Goal: Task Accomplishment & Management: Use online tool/utility

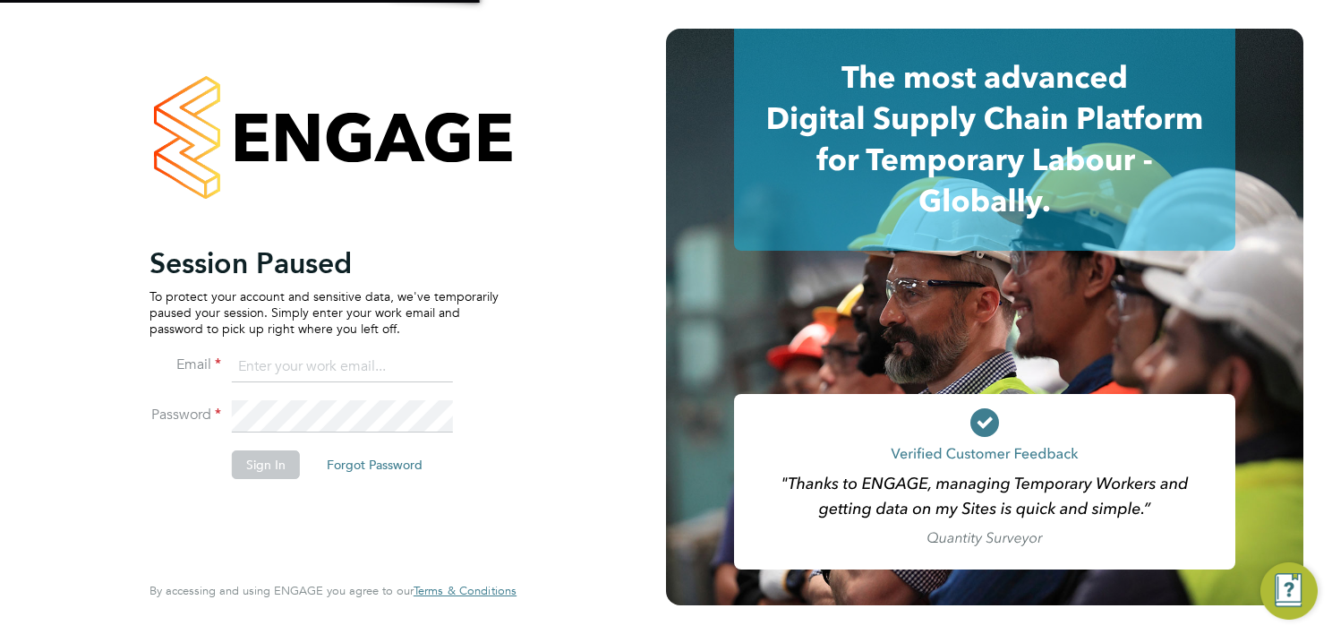
type input "[EMAIL_ADDRESS][DOMAIN_NAME]"
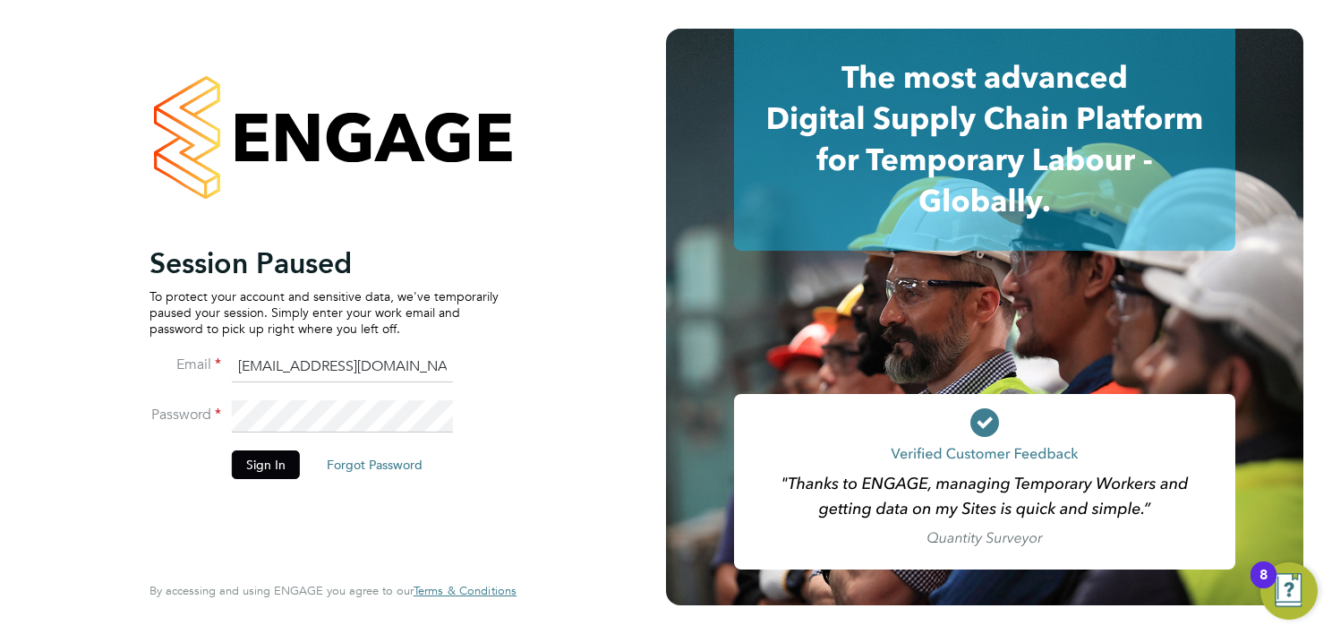
click at [255, 454] on button "Sign In" at bounding box center [266, 464] width 68 height 29
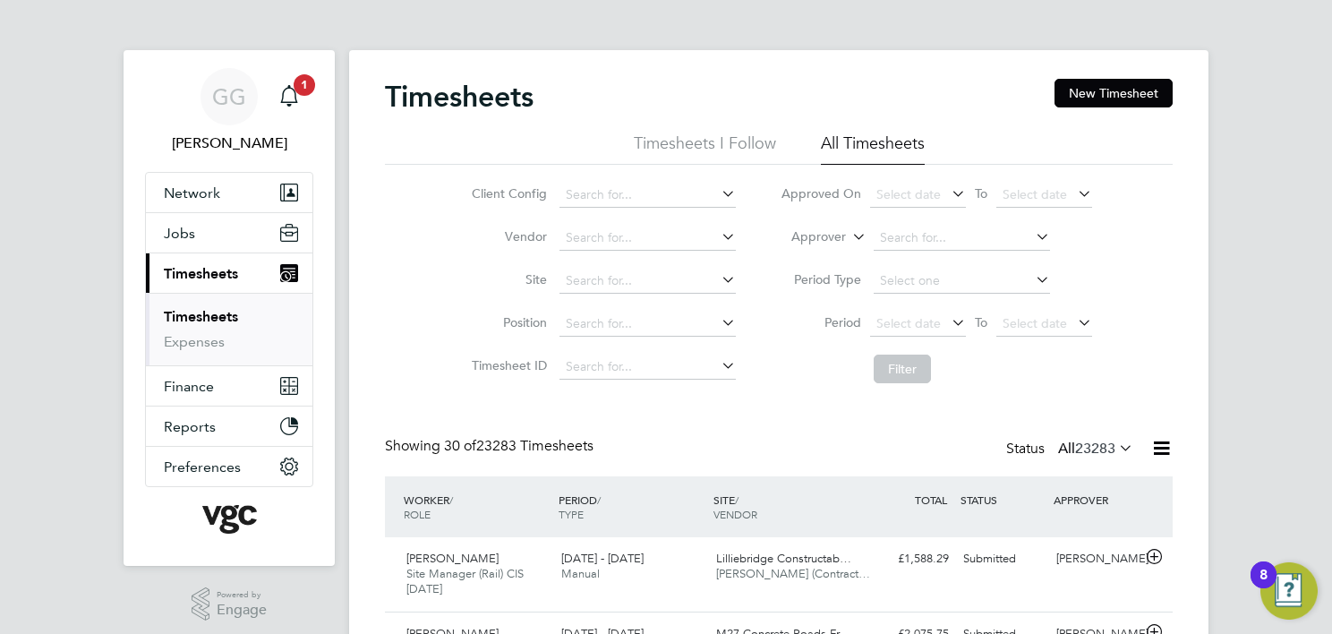
click at [794, 228] on li "Approver" at bounding box center [936, 238] width 356 height 43
click at [810, 236] on label "Approver" at bounding box center [805, 237] width 81 height 18
click at [813, 251] on li "Worker" at bounding box center [802, 257] width 88 height 23
click at [911, 243] on input at bounding box center [961, 238] width 176 height 25
click at [905, 243] on input at bounding box center [961, 238] width 176 height 25
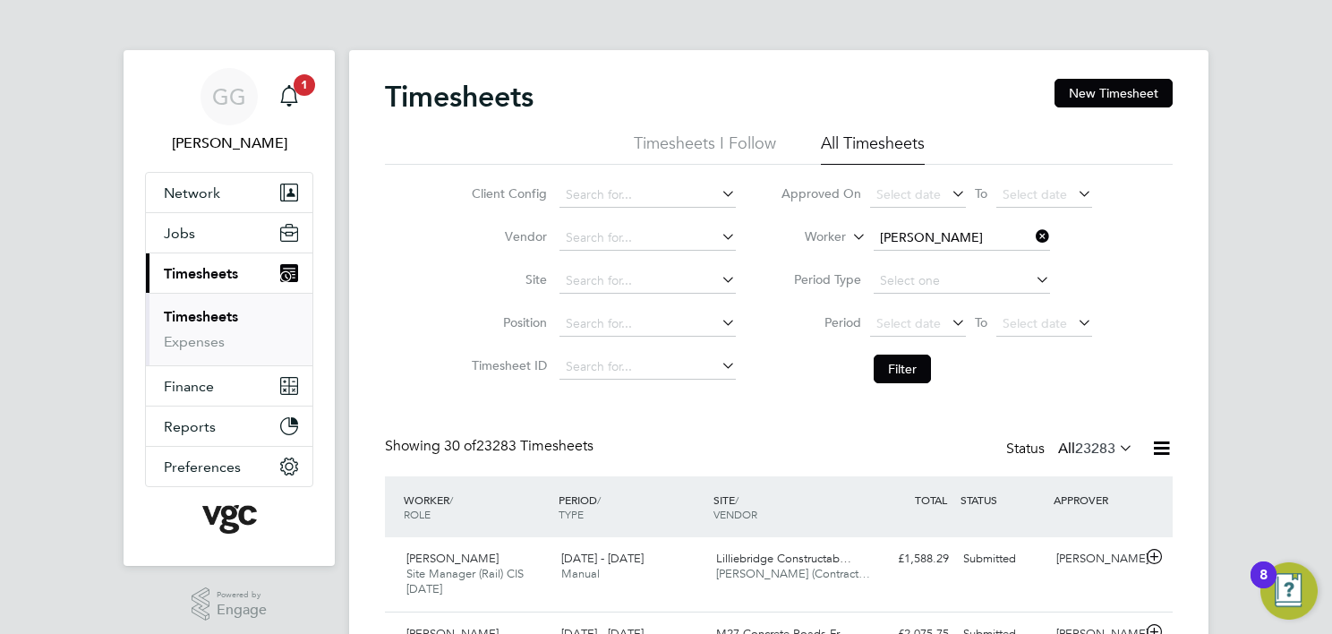
click at [907, 263] on b "Daniel" at bounding box center [932, 261] width 104 height 15
type input "Daniel Carter"
click at [916, 369] on button "Filter" at bounding box center [901, 368] width 57 height 29
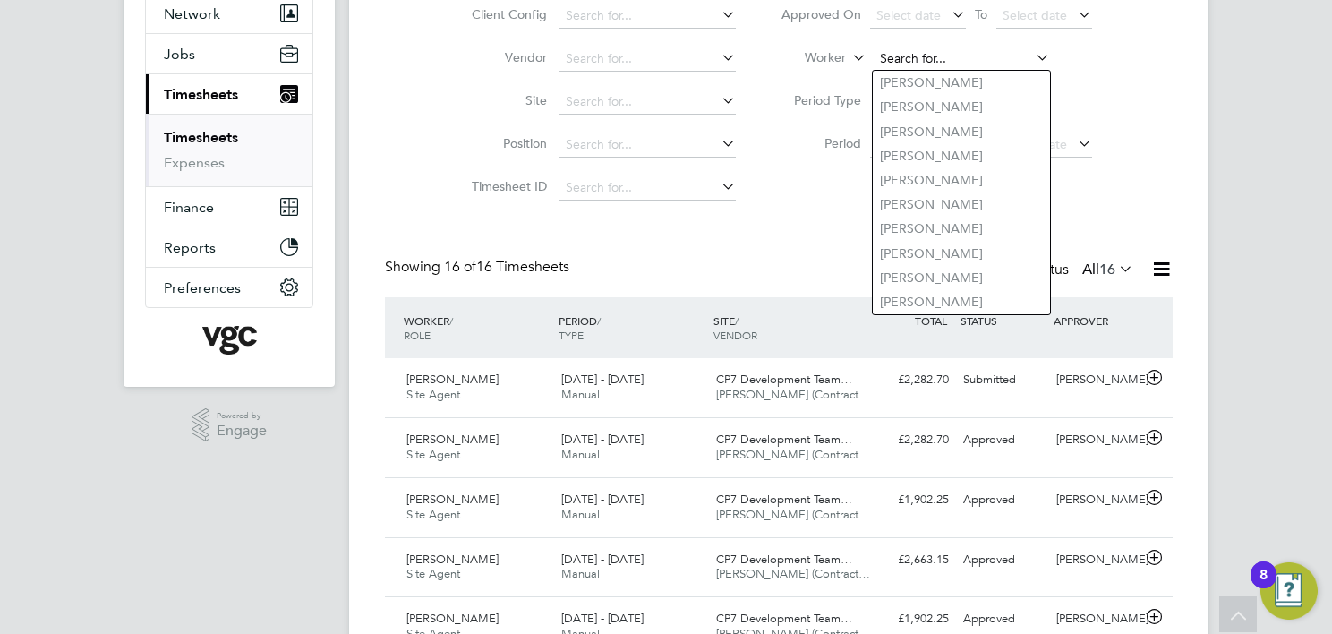
click at [953, 64] on input at bounding box center [961, 59] width 176 height 25
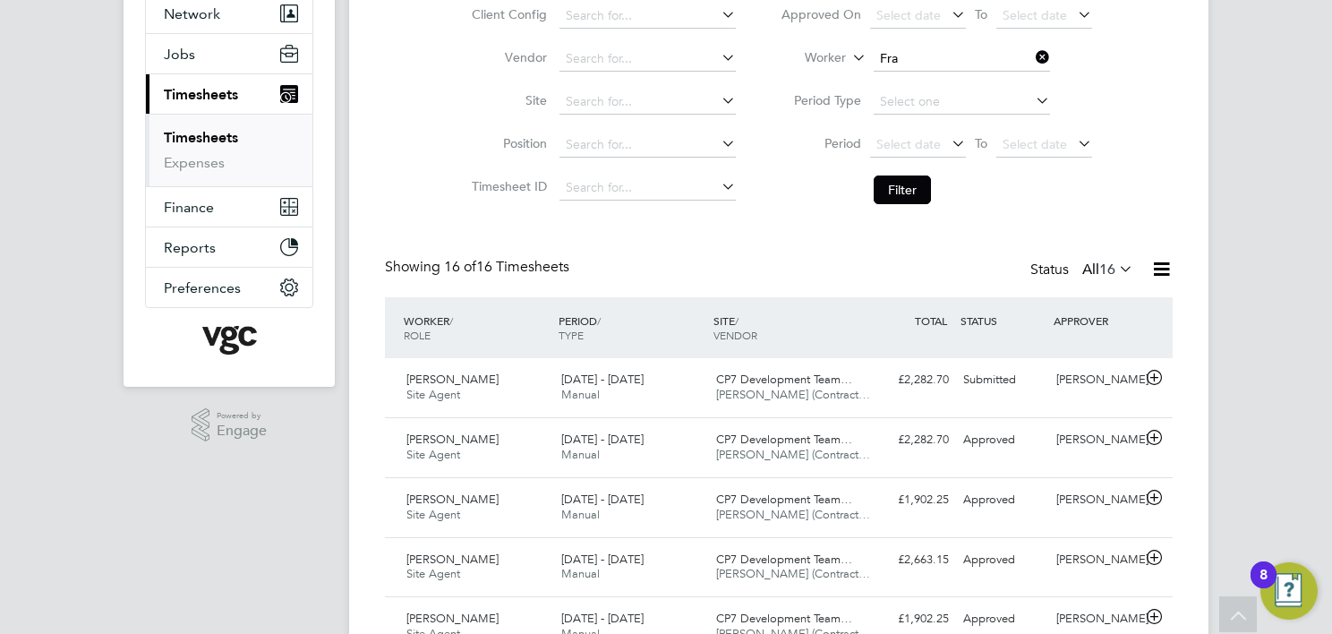
click at [972, 200] on li "Fra ncesca De Stefano" at bounding box center [972, 204] width 198 height 24
type input "Francesca De Stefano"
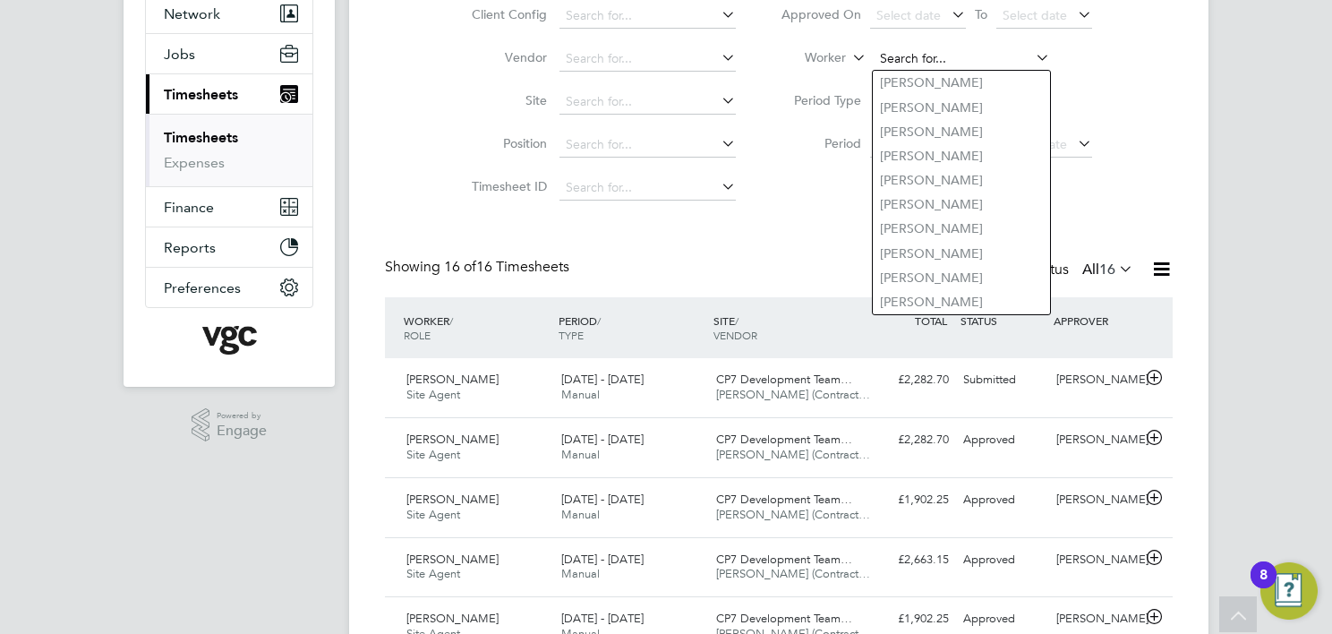
click at [954, 52] on input at bounding box center [961, 59] width 176 height 25
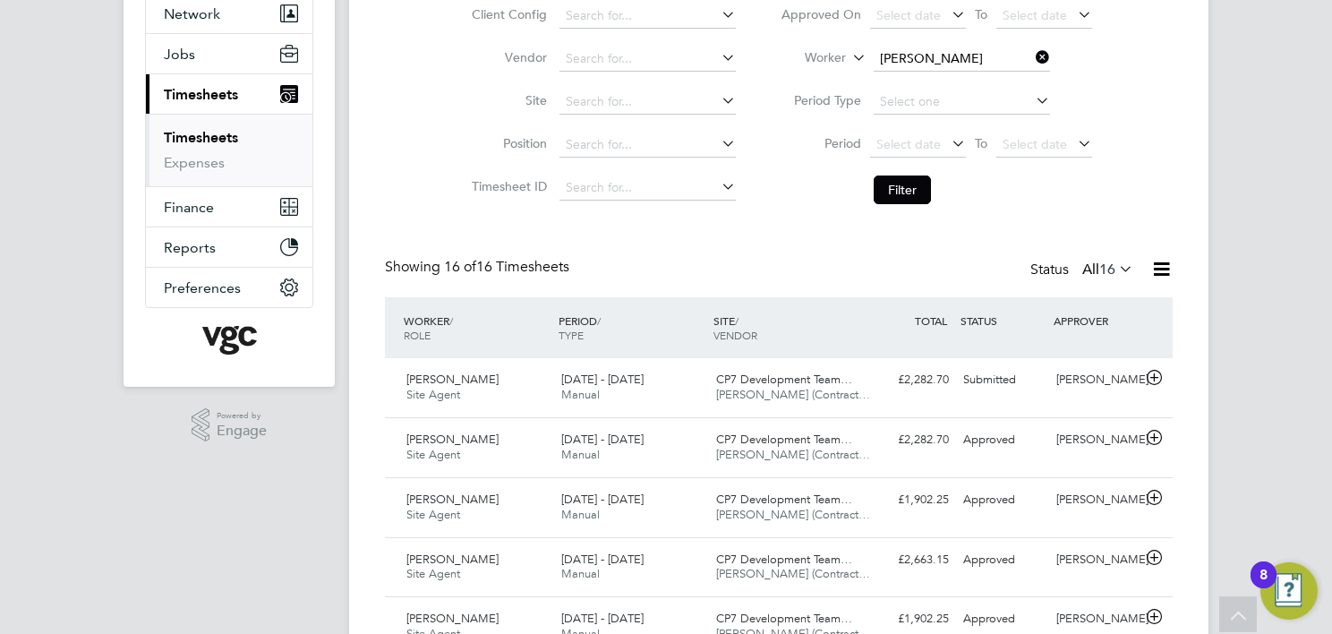
click at [952, 161] on li "Adrian Tuchlei" at bounding box center [983, 156] width 221 height 24
type input "Adrian Tuchlei"
click at [909, 195] on button "Filter" at bounding box center [901, 189] width 57 height 29
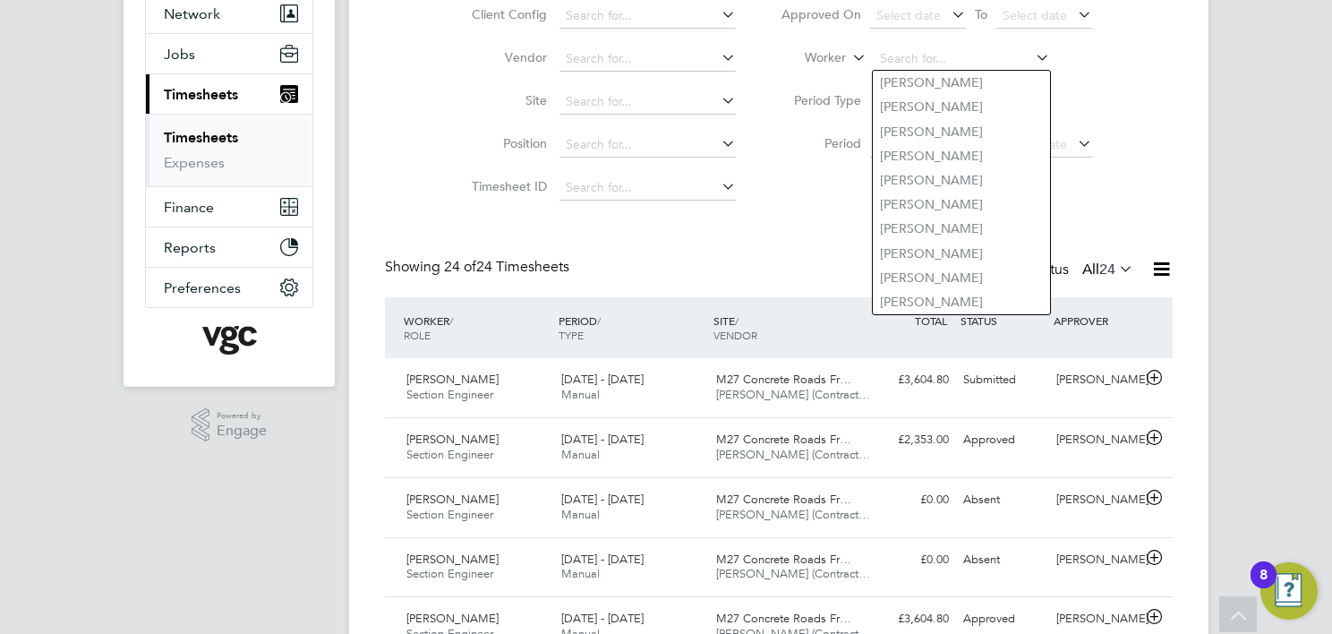
drag, startPoint x: 898, startPoint y: 64, endPoint x: 839, endPoint y: 69, distance: 58.4
click at [868, 65] on li "Worker" at bounding box center [936, 59] width 356 height 43
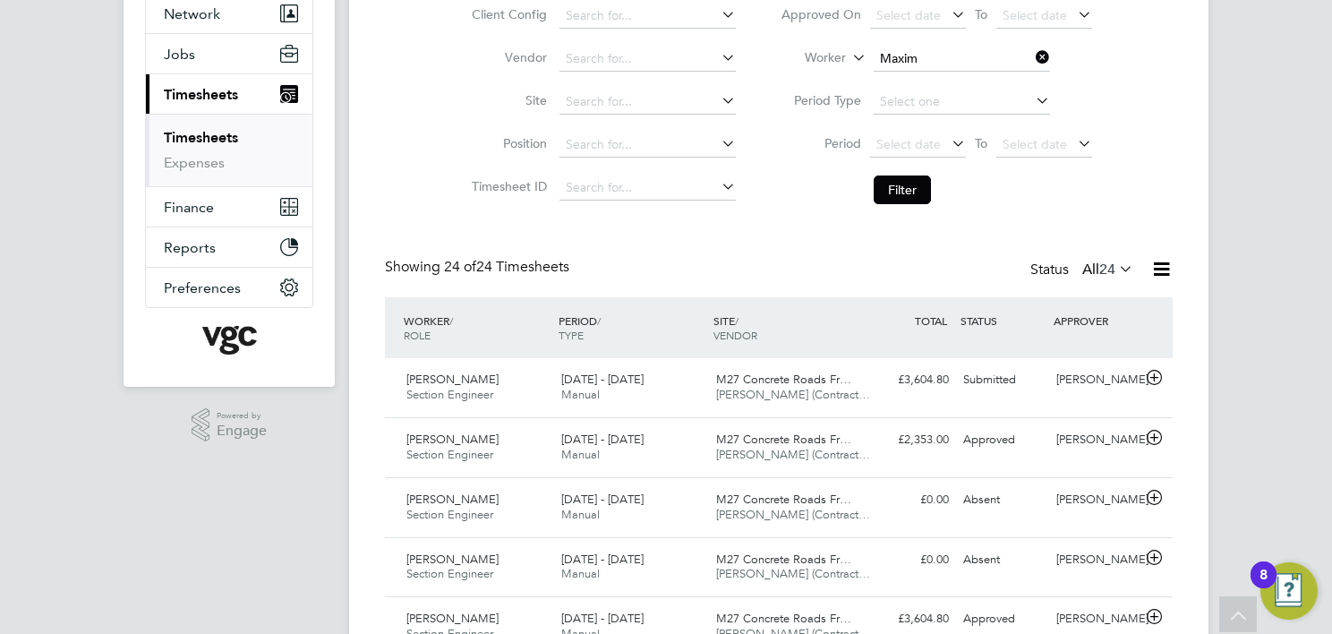
click at [1006, 72] on li "Maxim Tacu" at bounding box center [961, 83] width 177 height 24
type input "Maxim Tacu"
click at [877, 189] on button "Filter" at bounding box center [901, 189] width 57 height 29
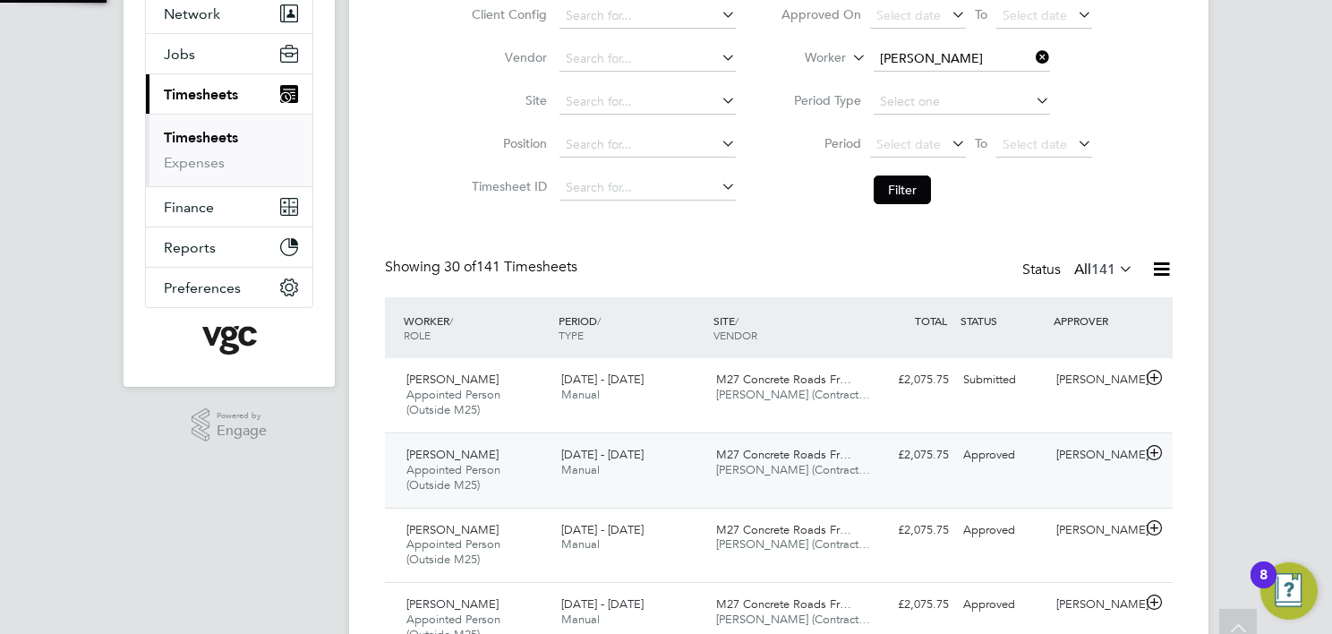
scroll to position [9, 9]
click at [933, 52] on input at bounding box center [961, 59] width 176 height 25
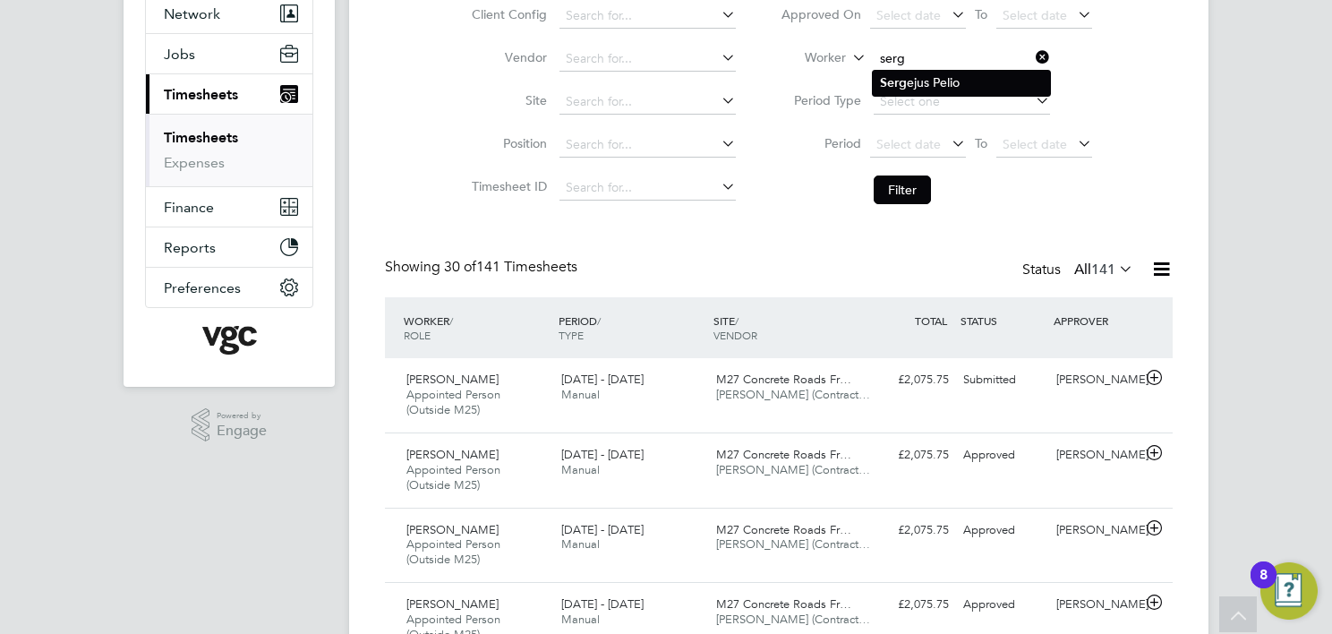
click at [898, 81] on b "Serg" at bounding box center [893, 82] width 27 height 15
type input "Sergejus Pelio"
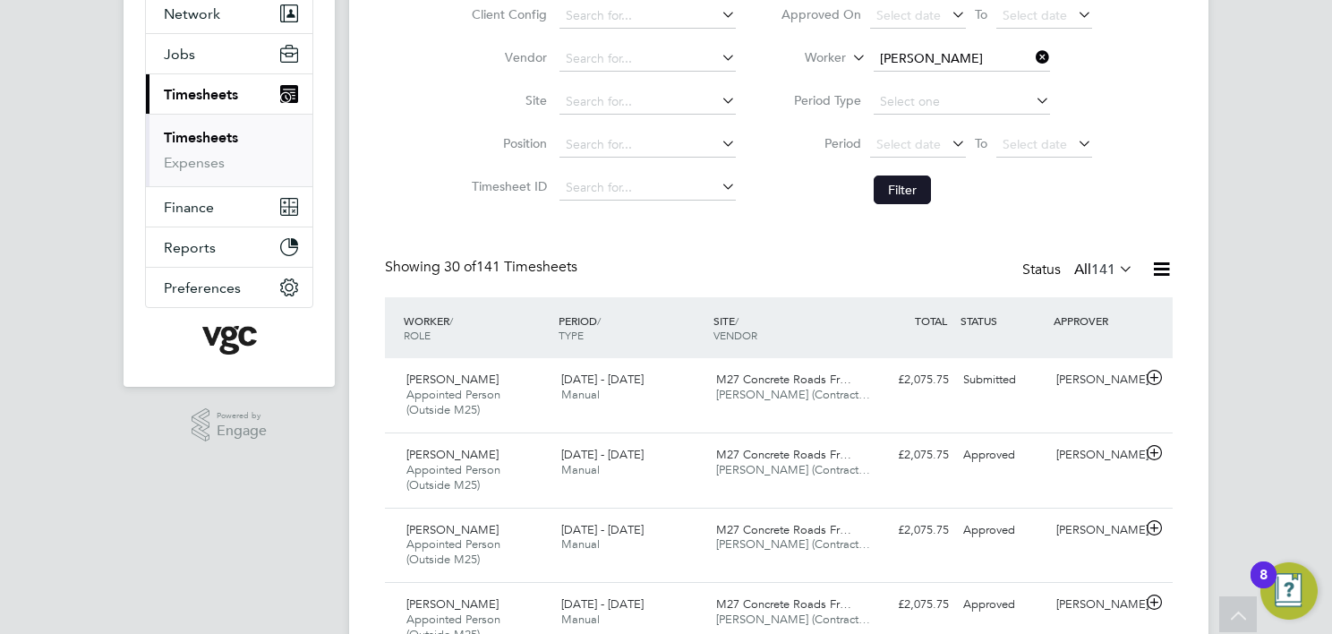
click at [902, 195] on button "Filter" at bounding box center [901, 189] width 57 height 29
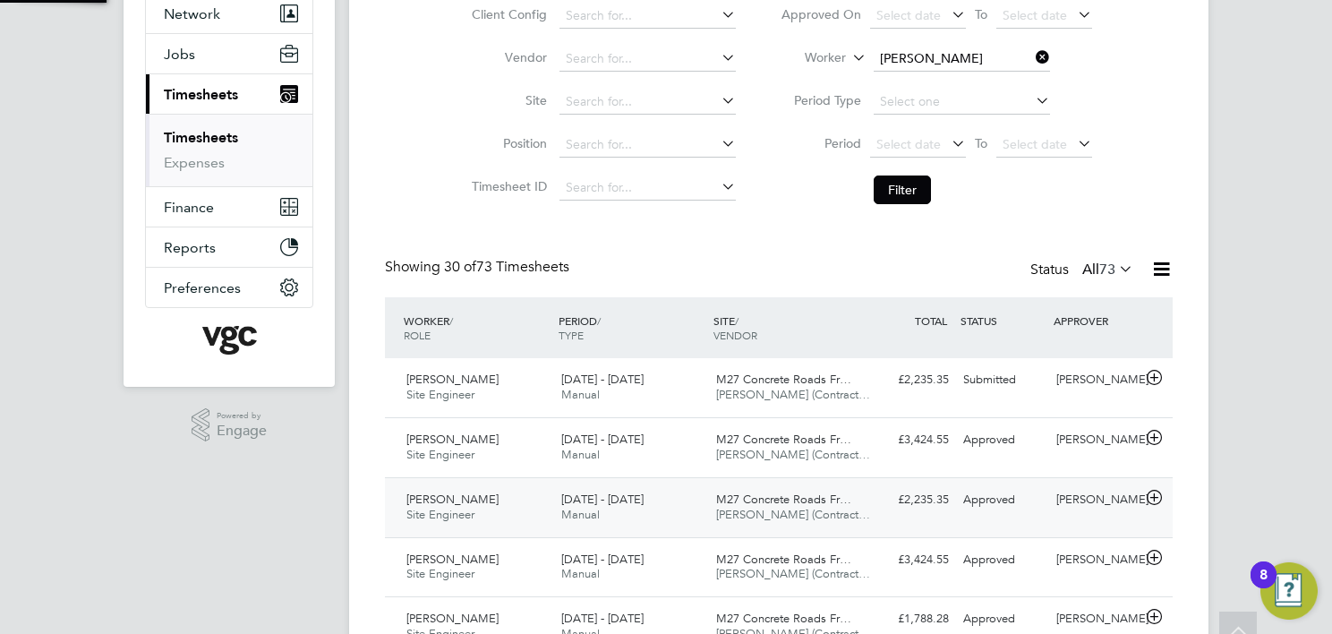
scroll to position [8, 9]
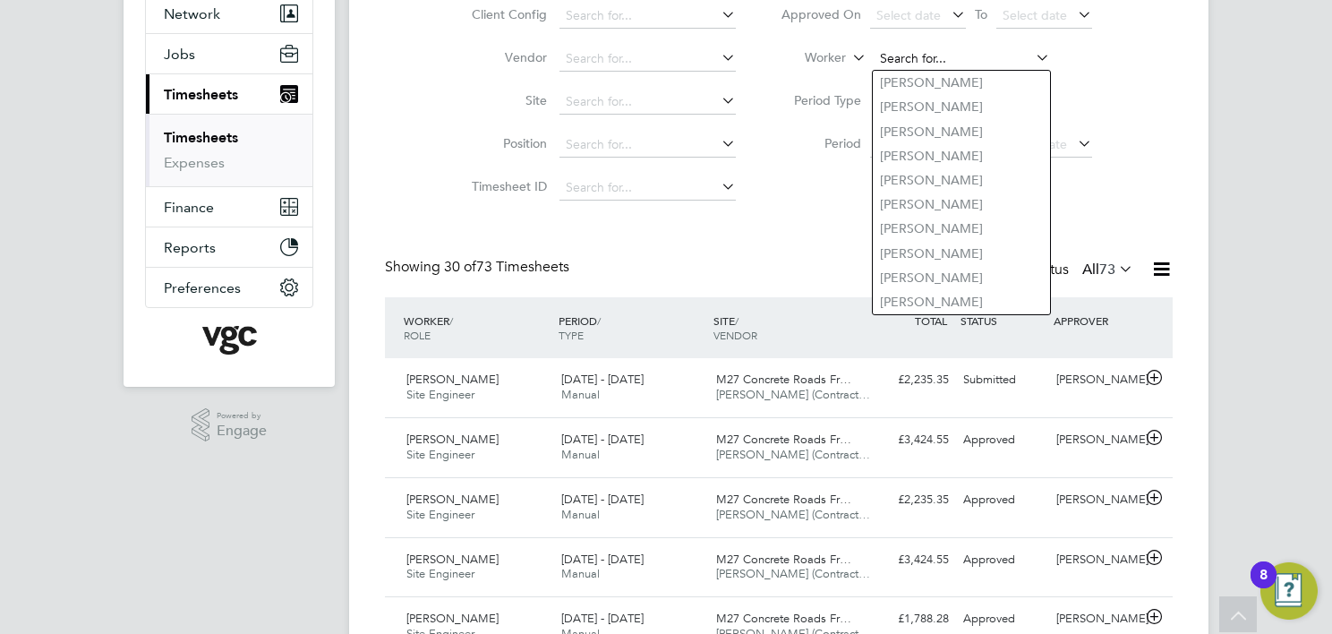
click at [941, 68] on input at bounding box center [961, 59] width 176 height 25
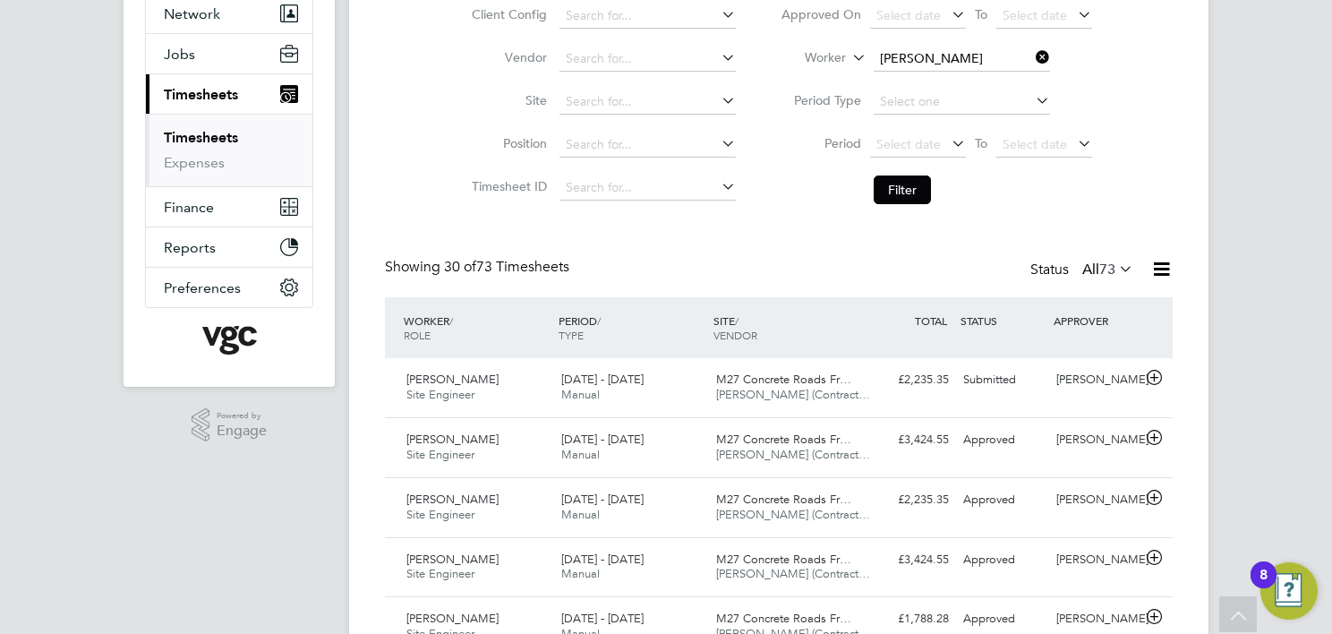
click at [965, 199] on li "Adrian Stoian" at bounding box center [983, 204] width 221 height 24
type input "Adrian Stoian"
click at [882, 192] on button "Filter" at bounding box center [901, 189] width 57 height 29
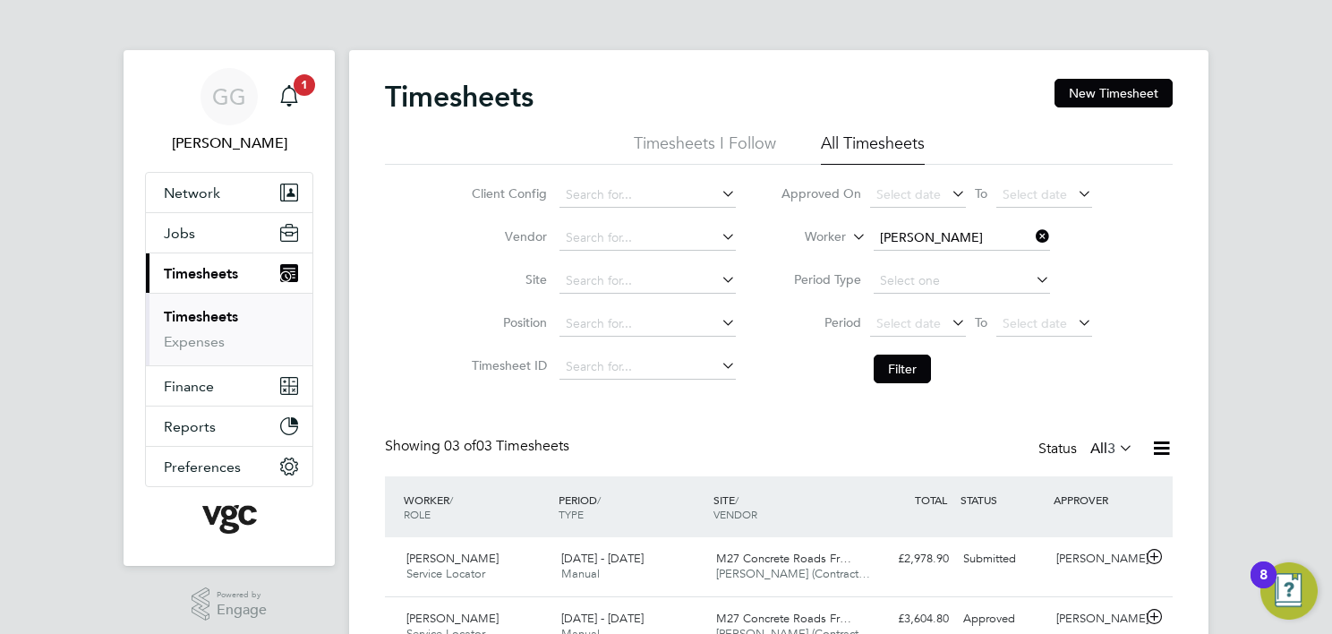
click at [941, 220] on li "Worker Adrian Stoian" at bounding box center [936, 238] width 356 height 43
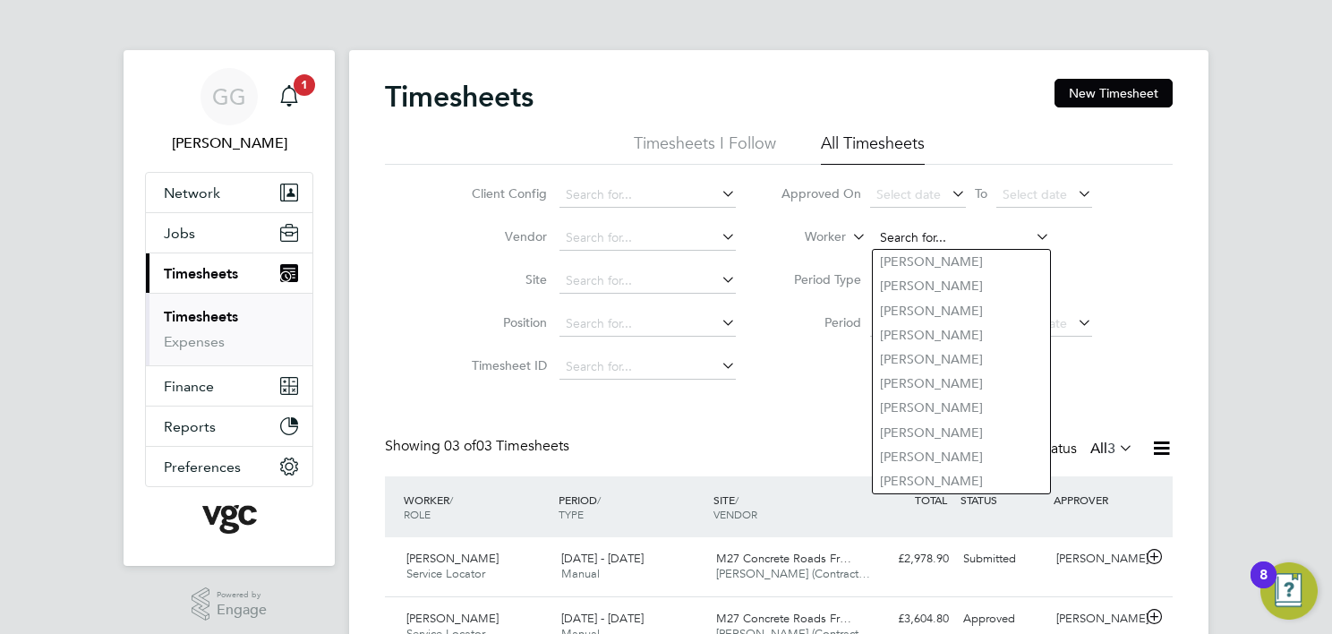
click at [935, 231] on input at bounding box center [961, 238] width 176 height 25
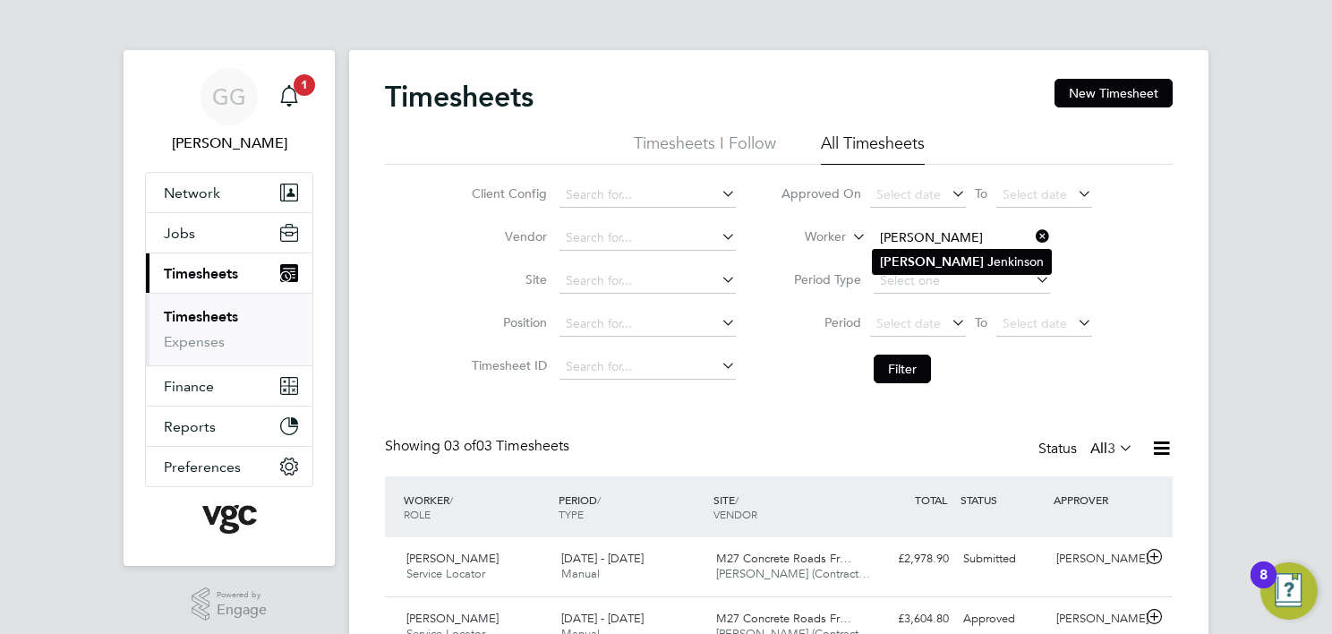
click at [917, 261] on li "Tony J enkinson" at bounding box center [962, 262] width 178 height 24
type input "Tony Jenkinson"
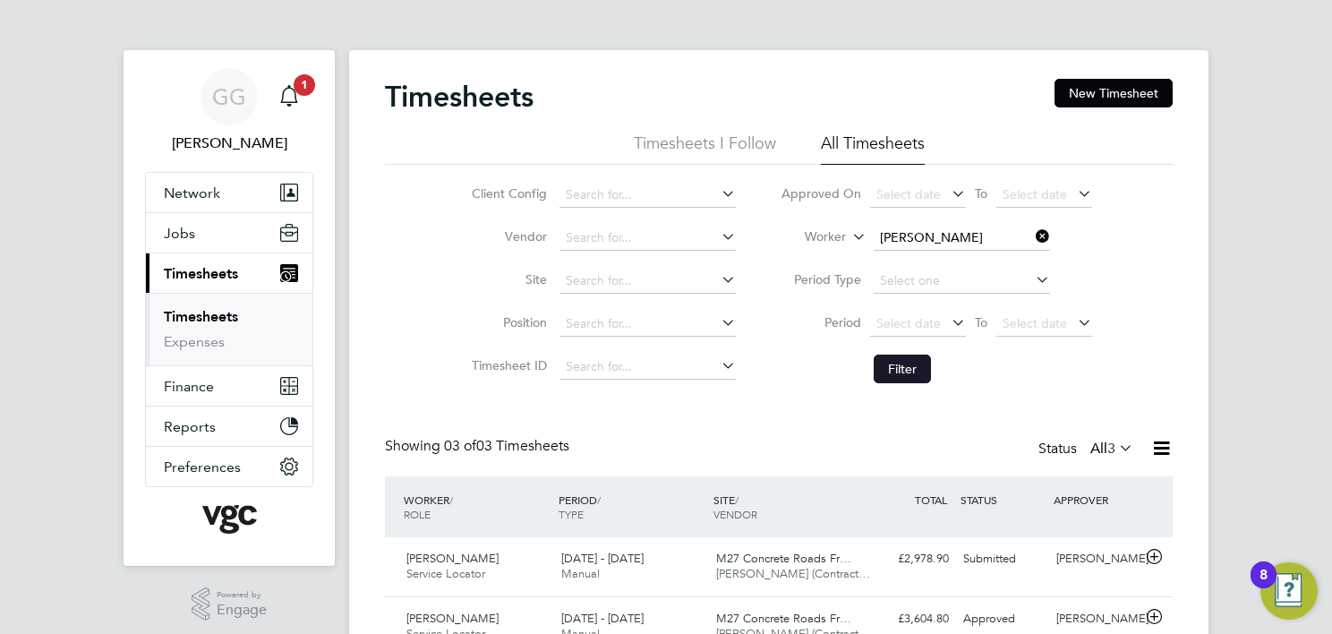
click at [918, 362] on button "Filter" at bounding box center [901, 368] width 57 height 29
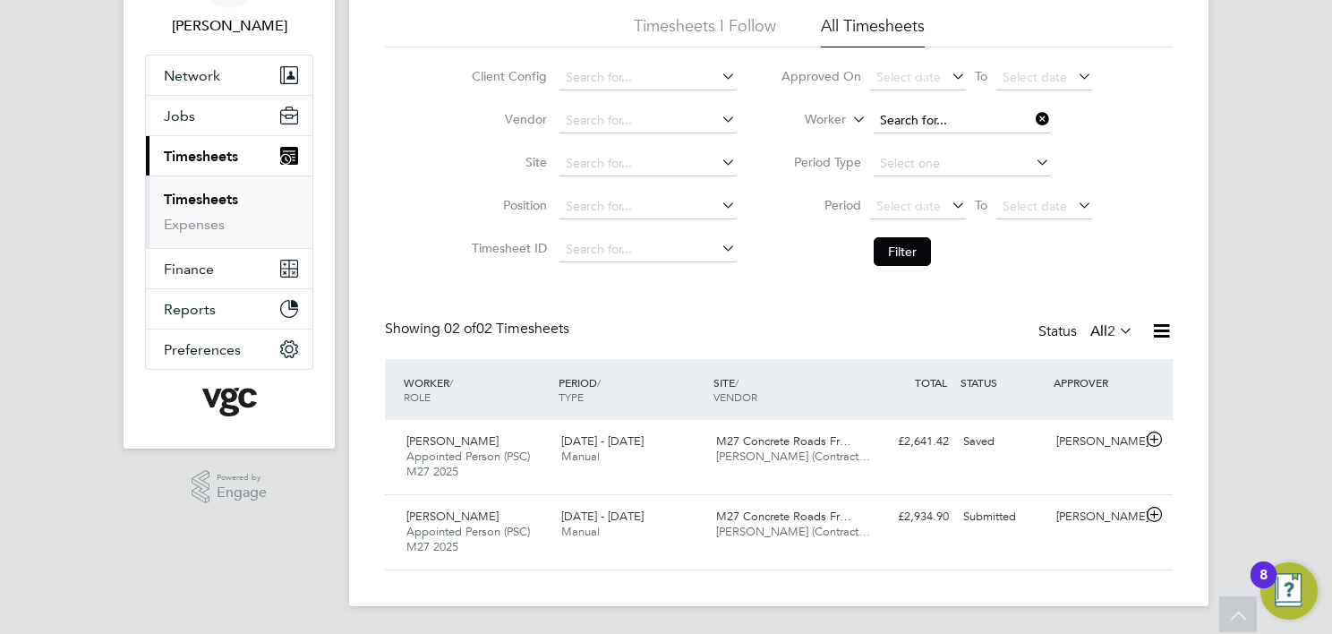
click at [888, 112] on input at bounding box center [961, 120] width 176 height 25
click at [928, 139] on li "Salar Henareh" at bounding box center [961, 144] width 177 height 24
type input "Salar Henareh"
drag, startPoint x: 910, startPoint y: 259, endPoint x: 642, endPoint y: 447, distance: 328.2
click at [909, 259] on button "Filter" at bounding box center [901, 251] width 57 height 29
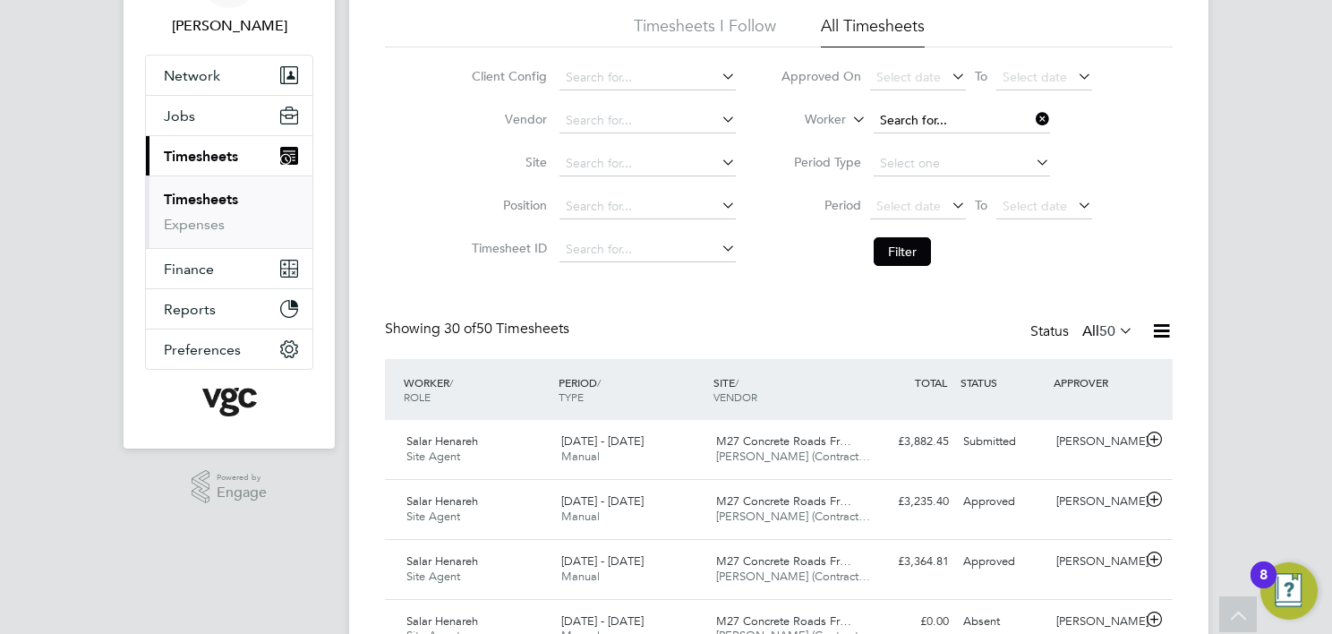
click at [894, 122] on input at bounding box center [961, 120] width 176 height 25
type input "Ovi Pruteanu"
click at [905, 234] on li "Filter" at bounding box center [936, 251] width 356 height 47
click at [899, 249] on button "Filter" at bounding box center [901, 251] width 57 height 29
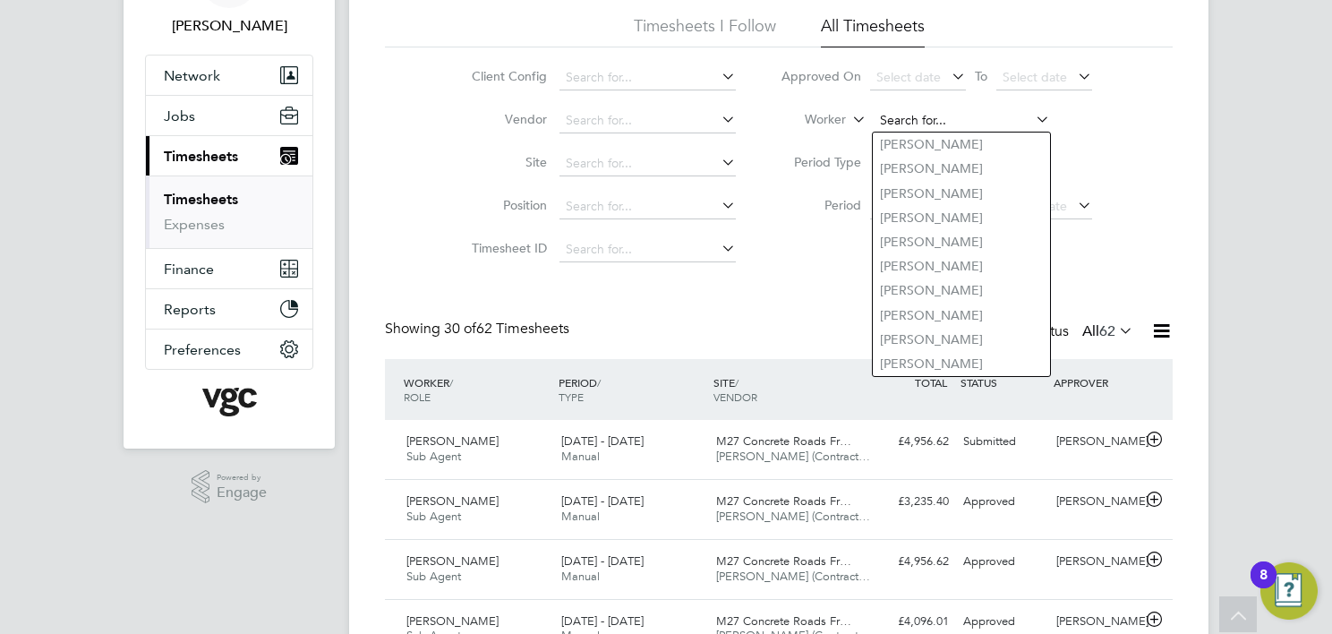
click at [927, 118] on input at bounding box center [961, 120] width 176 height 25
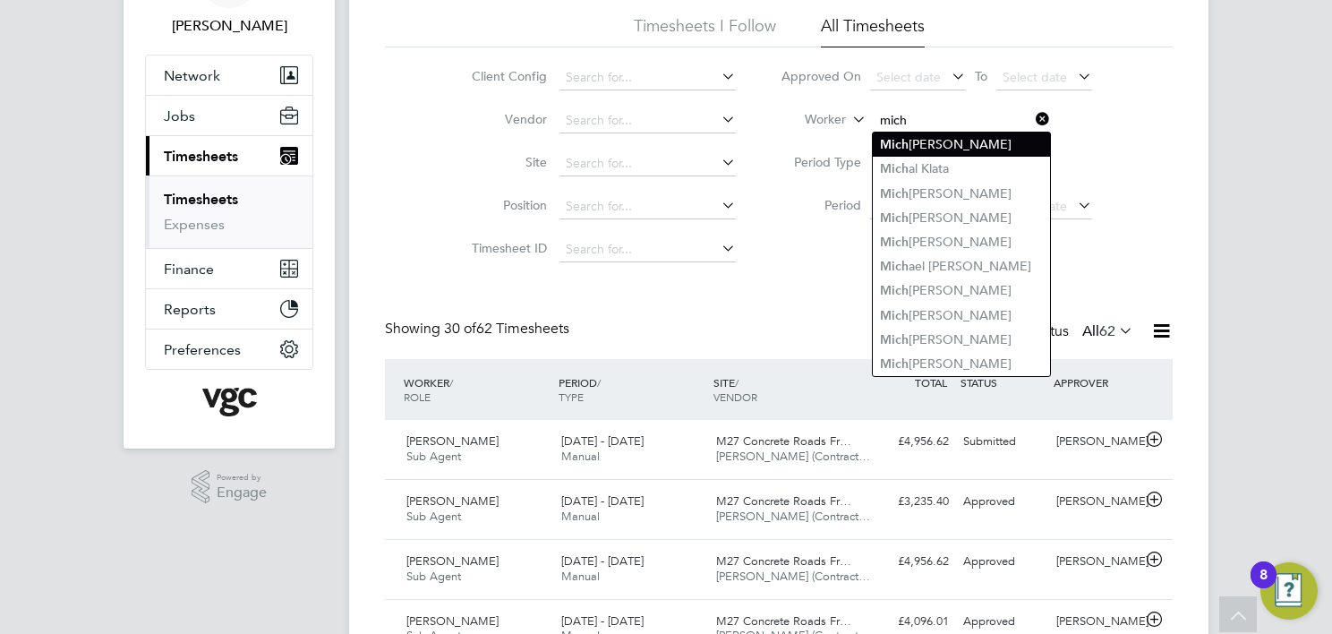
click at [984, 145] on li "Mich ael Mcgahern" at bounding box center [961, 144] width 177 height 24
type input "Michael Mcgahern"
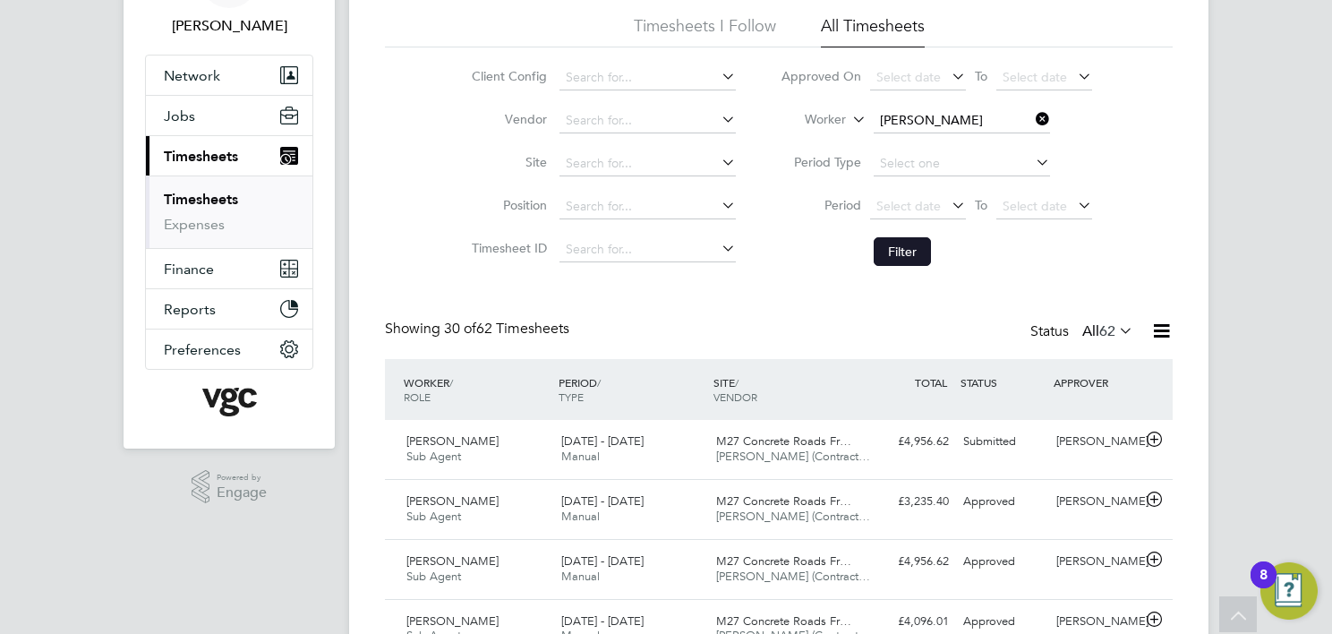
click at [891, 247] on button "Filter" at bounding box center [901, 251] width 57 height 29
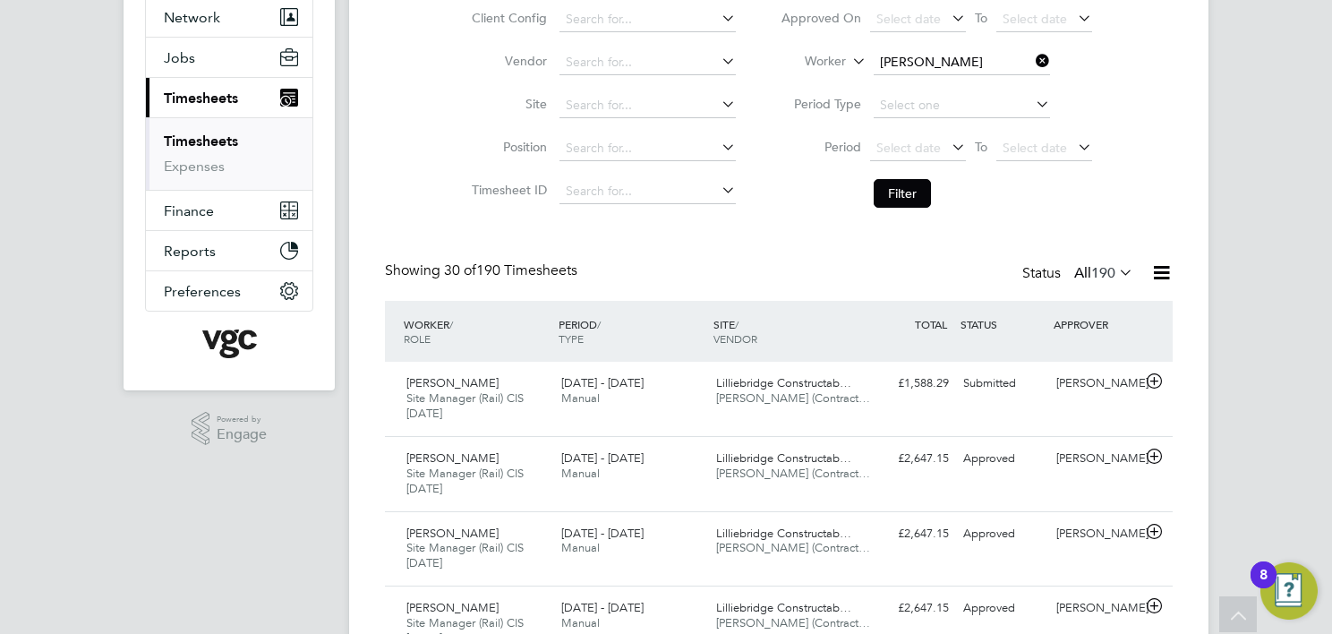
scroll to position [207, 0]
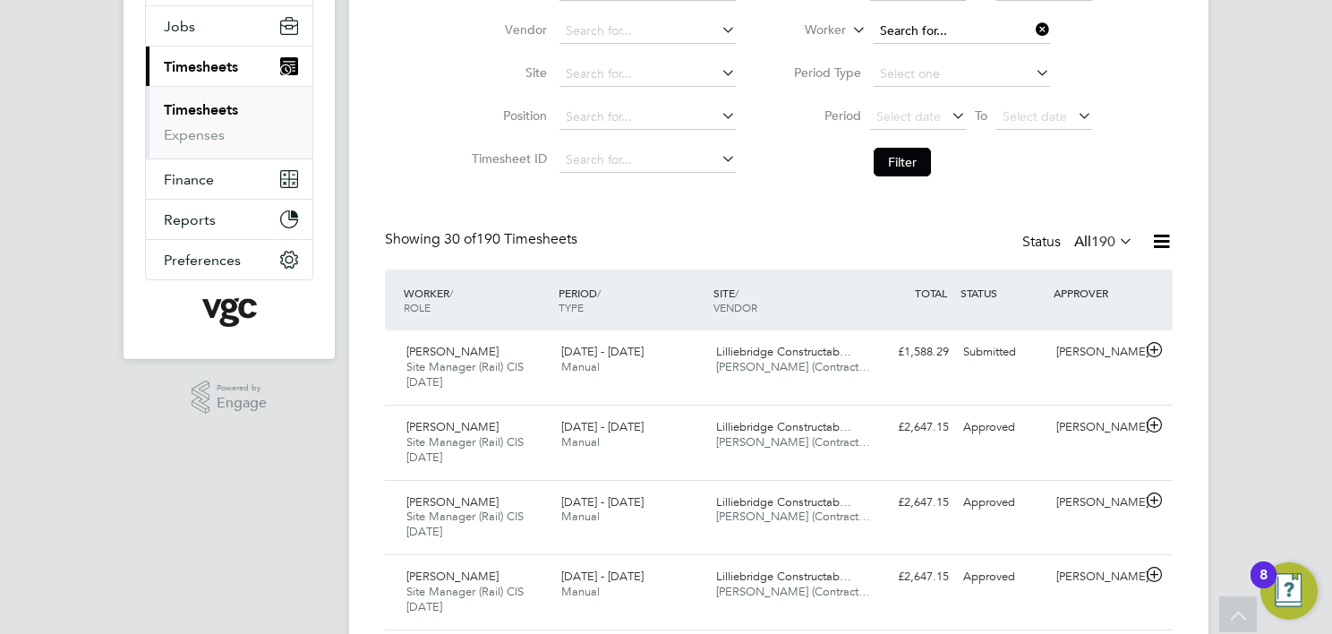
click at [904, 36] on input at bounding box center [961, 31] width 176 height 25
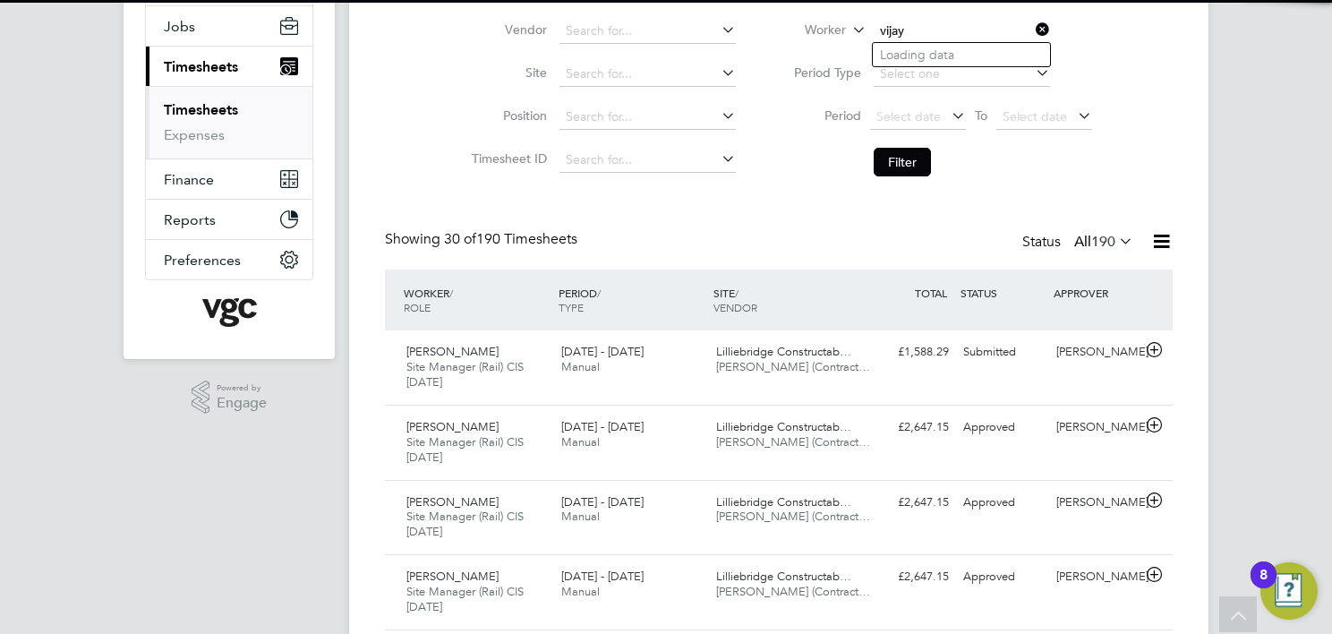
type input "Andrei Chirita"
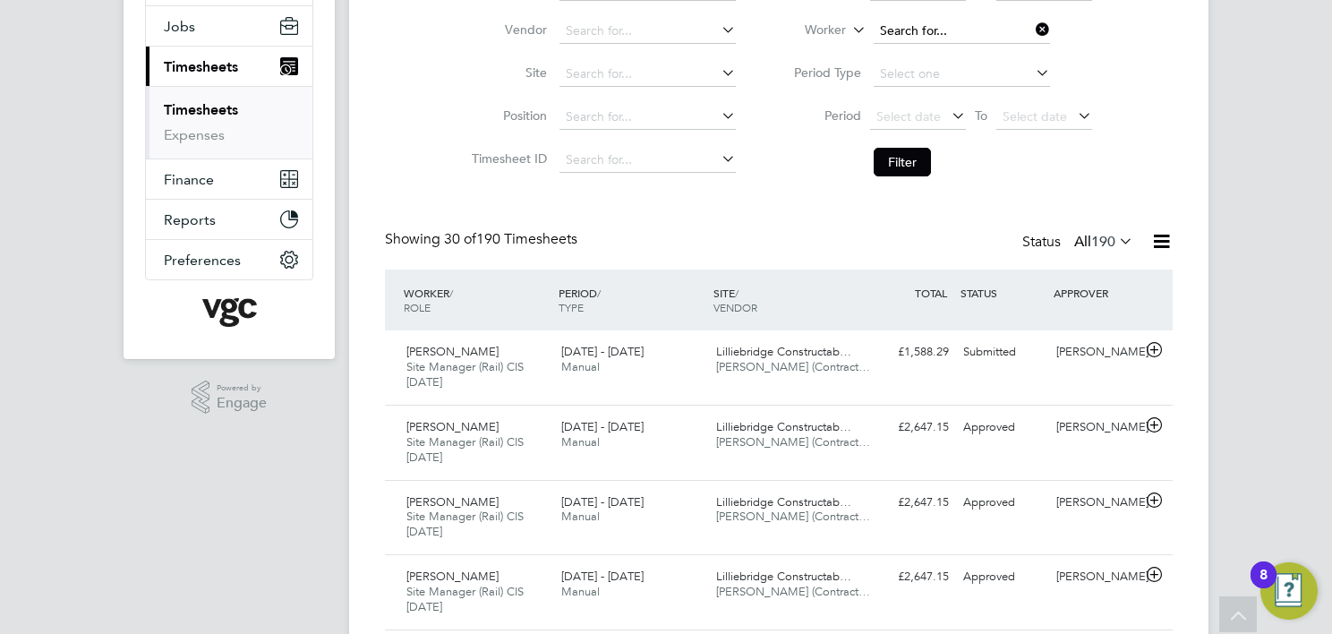
click at [927, 29] on input at bounding box center [961, 31] width 176 height 25
click at [925, 64] on li "Vijay Chilla" at bounding box center [961, 55] width 177 height 24
type input "Vijay Chilla"
click at [906, 164] on button "Filter" at bounding box center [901, 162] width 57 height 29
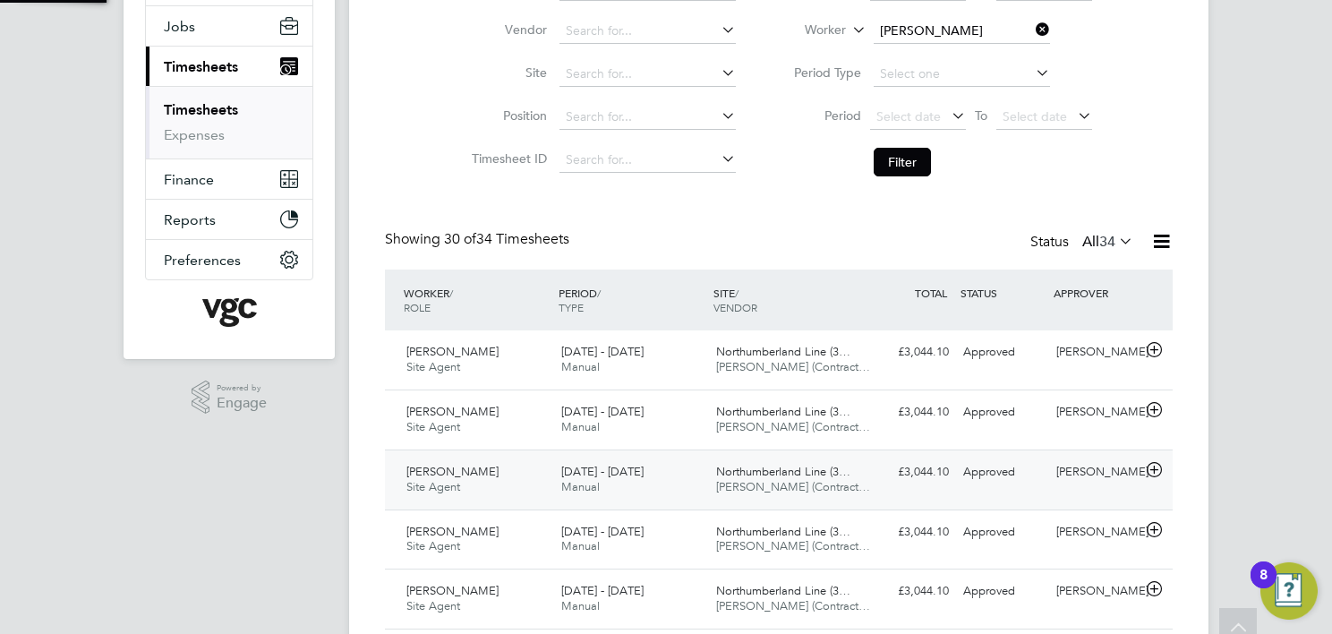
scroll to position [8, 9]
